Goal: Transaction & Acquisition: Book appointment/travel/reservation

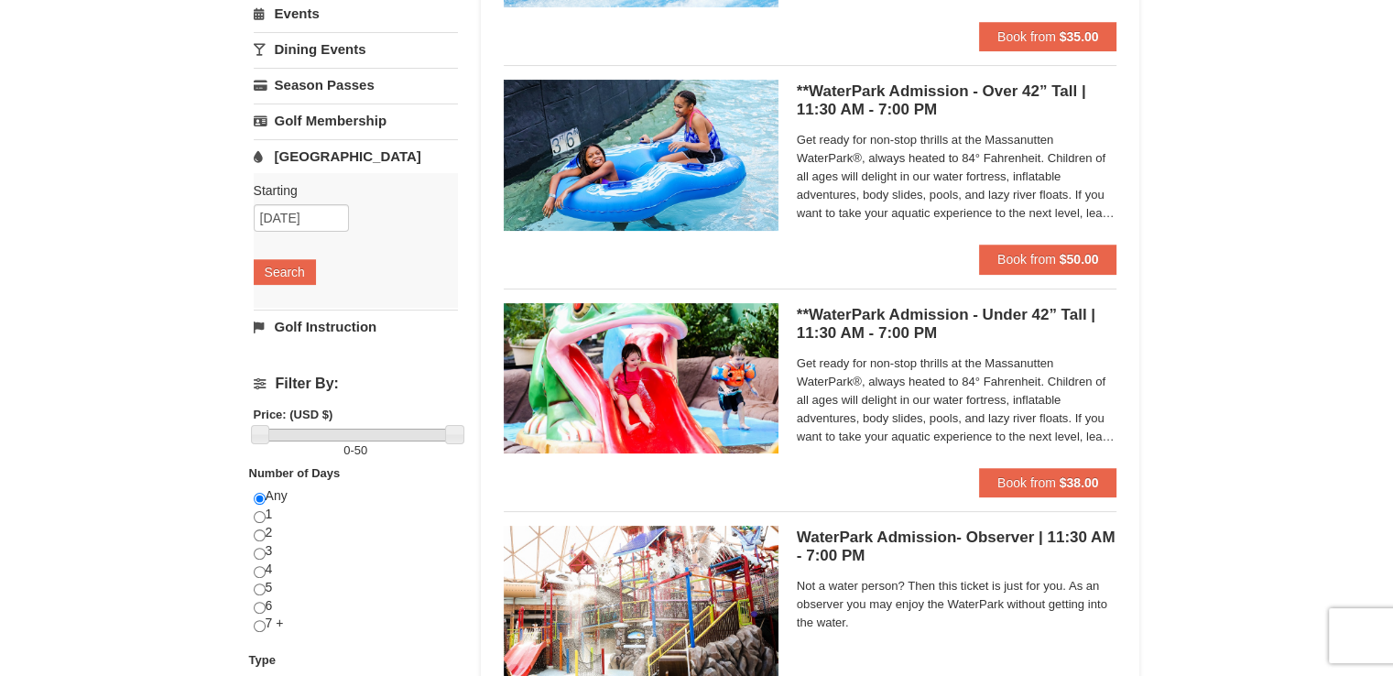
scroll to position [366, 0]
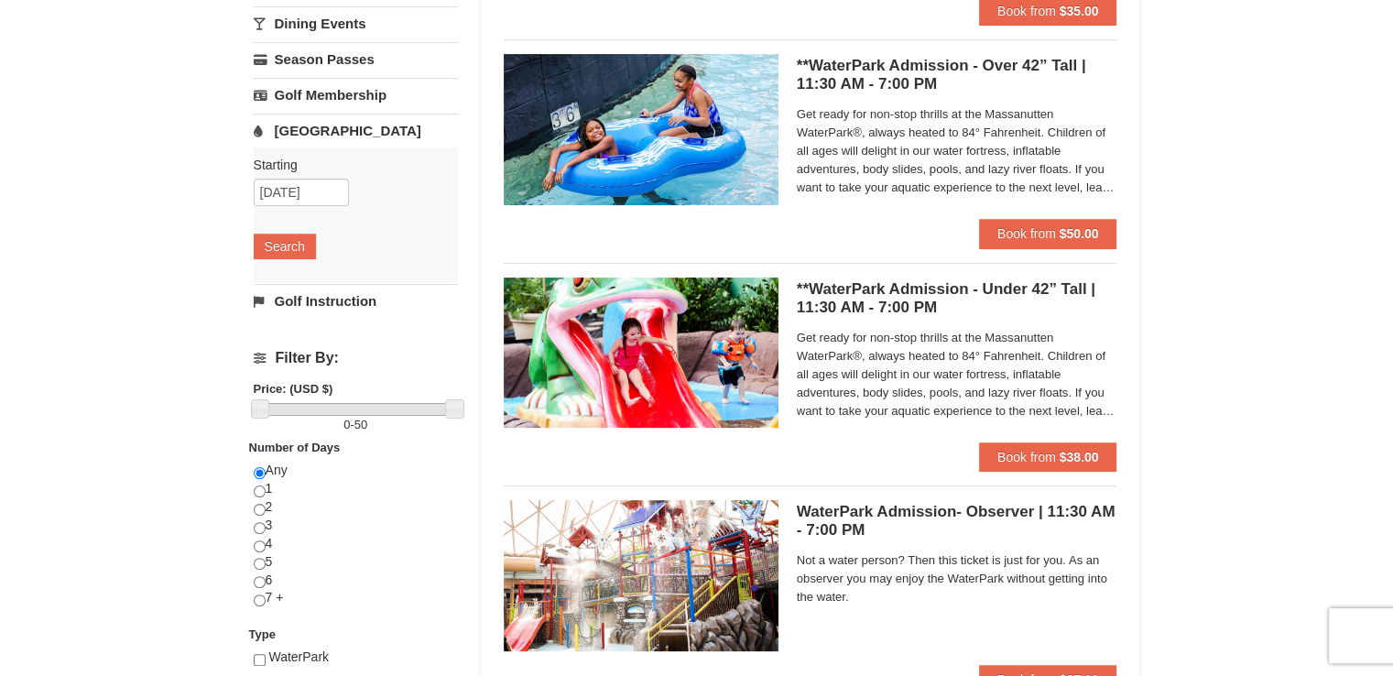
click at [982, 72] on h5 "**WaterPark Admission - Over 42” Tall | 11:30 AM - 7:00 PM Massanutten Indoor/O…" at bounding box center [957, 75] width 320 height 37
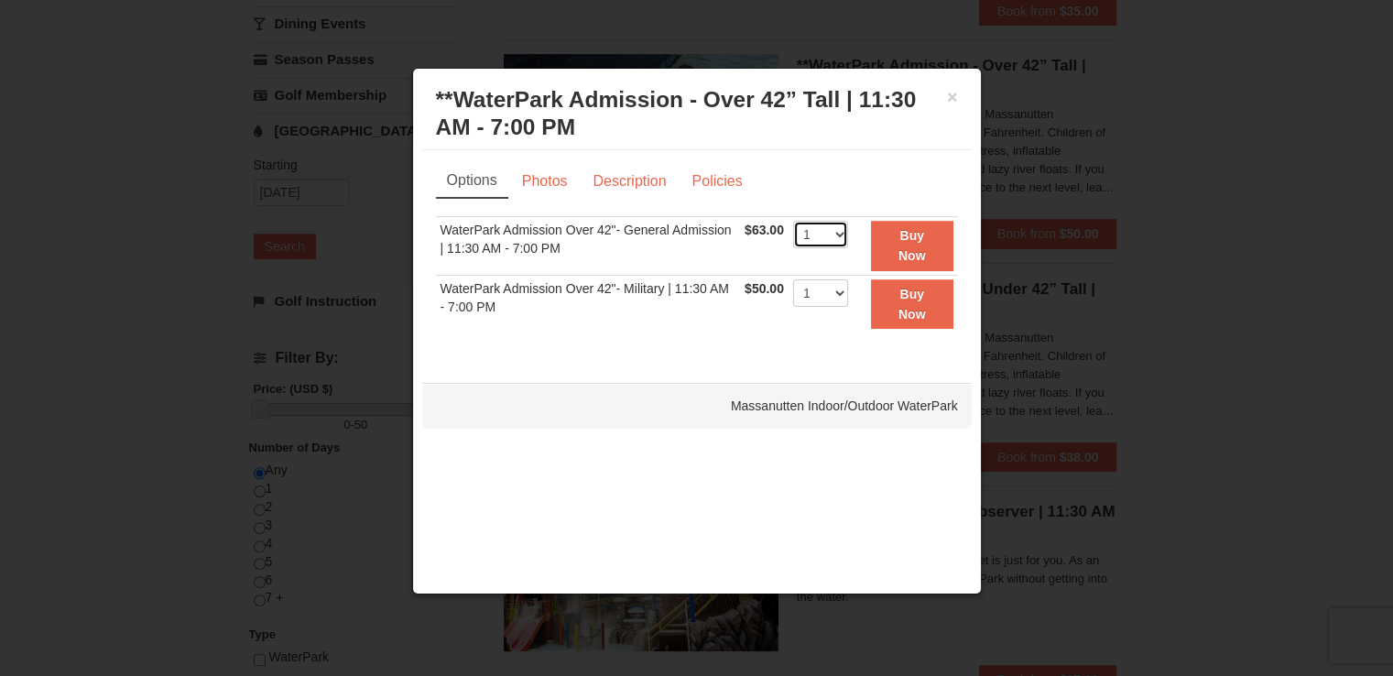
click at [832, 236] on select "1 2 3 4 5 6 7 8 9 10 11 12 13 14 15 16 17 18 19 20 21 22" at bounding box center [820, 234] width 55 height 27
select select "2"
click at [793, 221] on select "1 2 3 4 5 6 7 8 9 10 11 12 13 14 15 16 17 18 19 20 21 22" at bounding box center [820, 234] width 55 height 27
click at [801, 283] on select "1 2 3 4 5 6 7 8 9 10 11 12 13 14 15 16 17 18 19 20 21 22" at bounding box center [820, 292] width 55 height 27
select select "2"
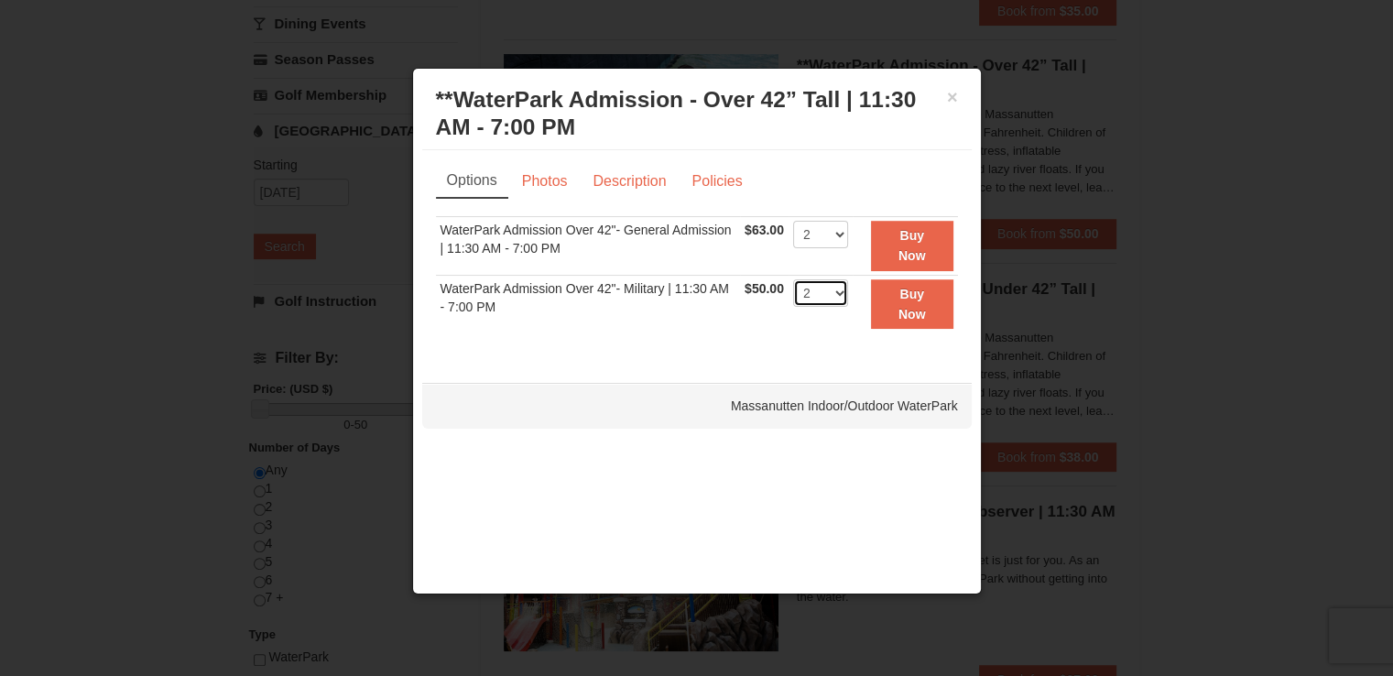
click at [793, 279] on select "1 2 3 4 5 6 7 8 9 10 11 12 13 14 15 16 17 18 19 20 21 22" at bounding box center [820, 292] width 55 height 27
click at [696, 354] on div "Options Photos Description Policies Sorry, no matches found. Please remove some…" at bounding box center [696, 257] width 549 height 215
click at [827, 294] on select "1 2 3 4 5 6 7 8 9 10 11 12 13 14 15 16 17 18 19 20 21 22" at bounding box center [820, 292] width 55 height 27
click at [745, 331] on td "$50.00 Includes all fees. Tax excluded." at bounding box center [764, 304] width 49 height 58
click at [826, 294] on select "1 2 3 4 5 6 7 8 9 10 11 12 13 14 15 16 17 18 19 20 21 22" at bounding box center [820, 292] width 55 height 27
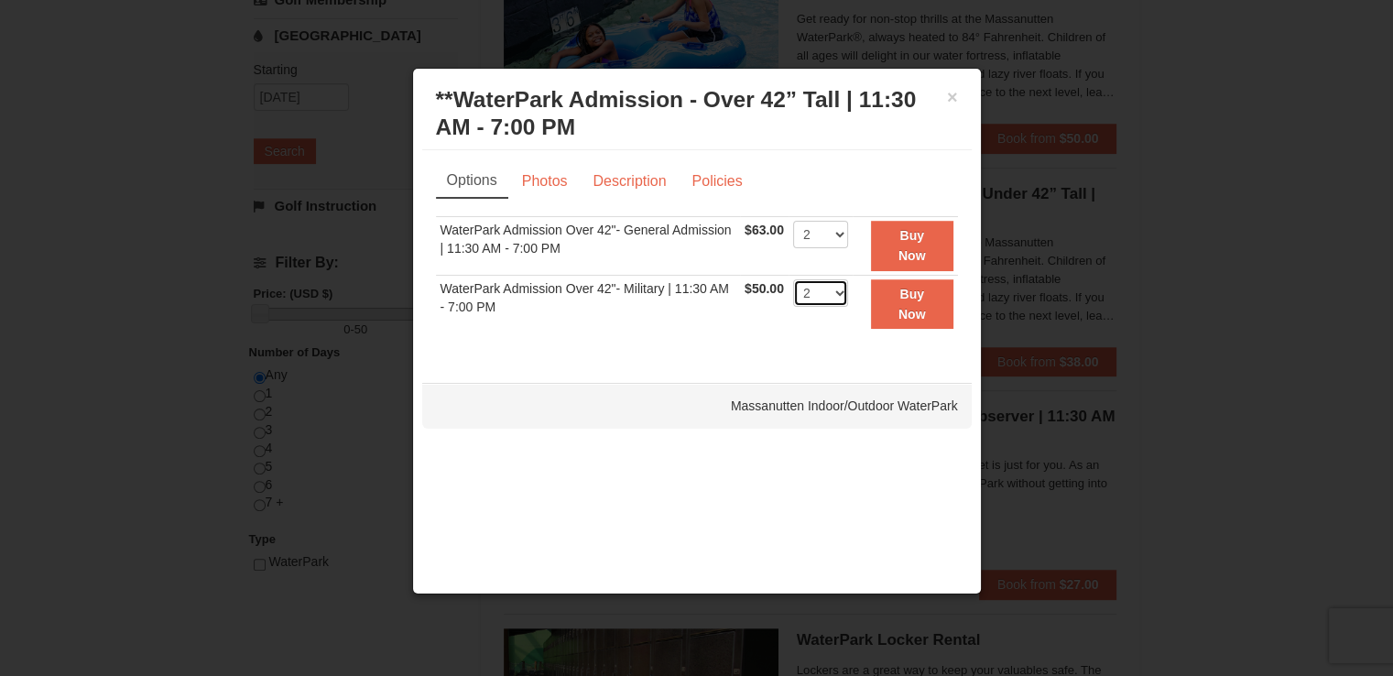
scroll to position [733, 0]
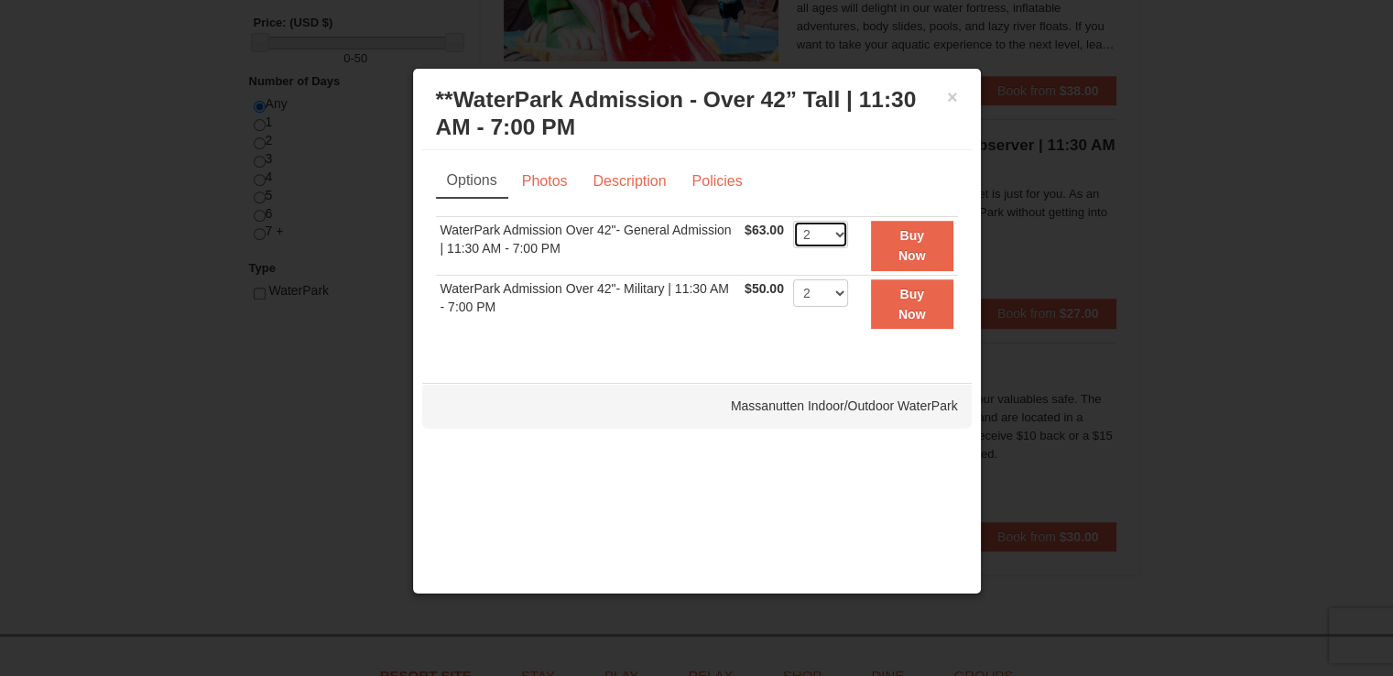
click at [813, 234] on select "1 2 3 4 5 6 7 8 9 10 11 12 13 14 15 16 17 18 19 20 21 22" at bounding box center [820, 234] width 55 height 27
select select "4"
click at [793, 221] on select "1 2 3 4 5 6 7 8 9 10 11 12 13 14 15 16 17 18 19 20 21 22" at bounding box center [820, 234] width 55 height 27
click at [681, 335] on div "Sorry, no matches found. Please remove some filters, or change your dates to fi…" at bounding box center [697, 284] width 522 height 136
click at [952, 96] on button "×" at bounding box center [952, 97] width 11 height 18
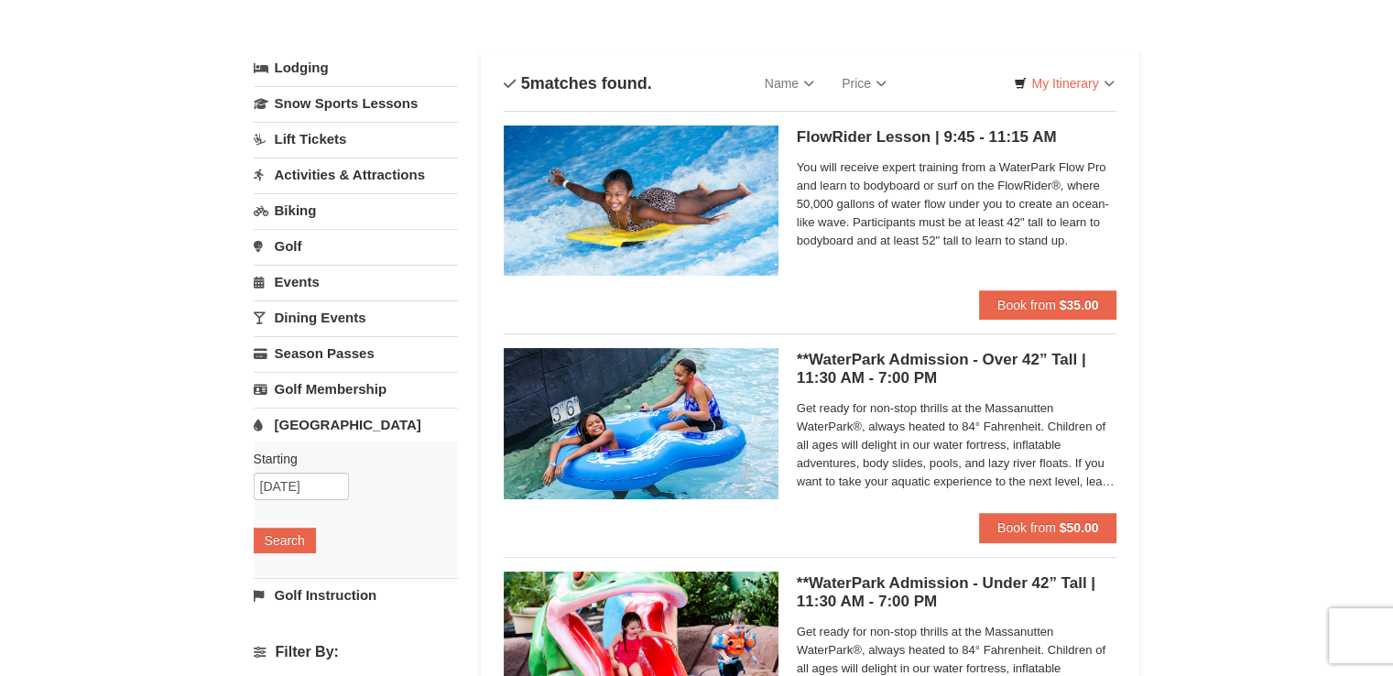
scroll to position [0, 0]
